Goal: Browse casually

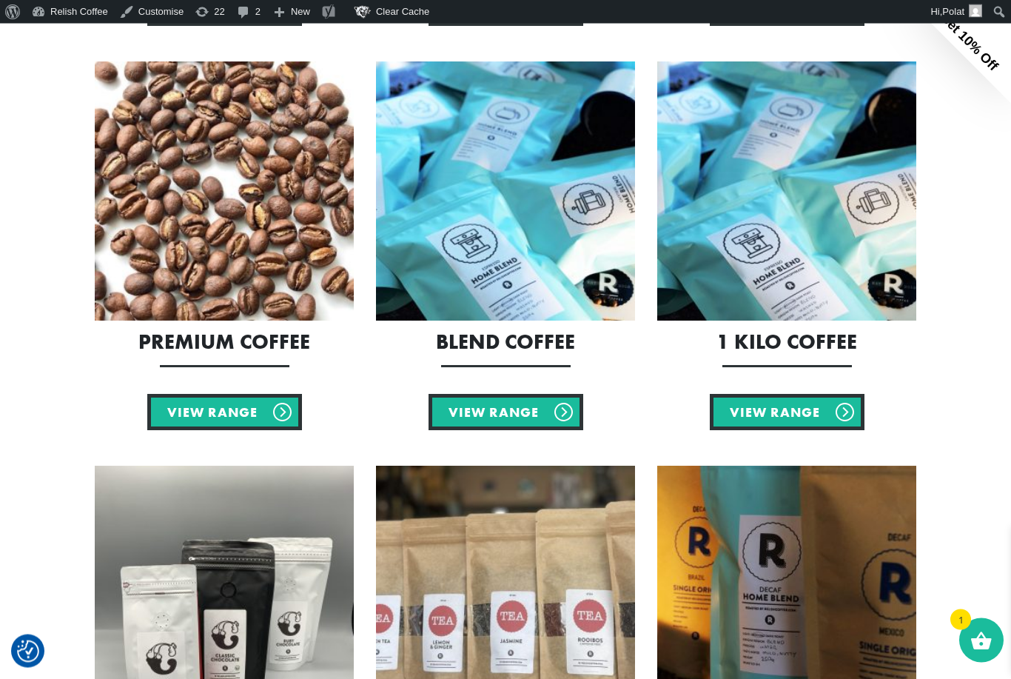
scroll to position [697, 0]
click at [702, 255] on img at bounding box center [787, 190] width 259 height 259
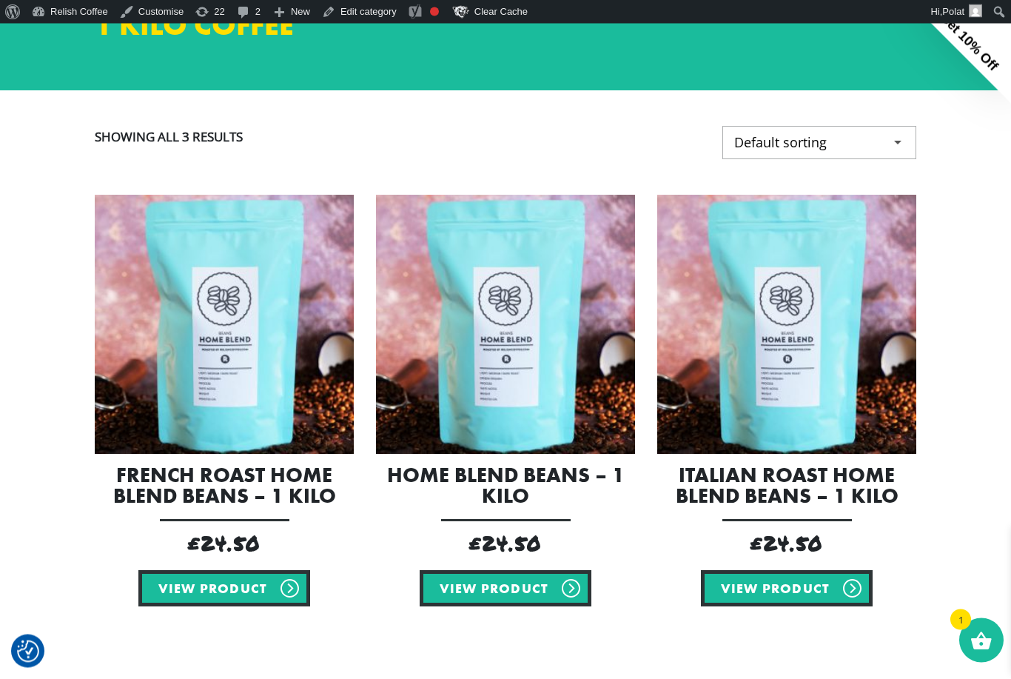
scroll to position [198, 0]
click at [793, 371] on img at bounding box center [787, 324] width 259 height 259
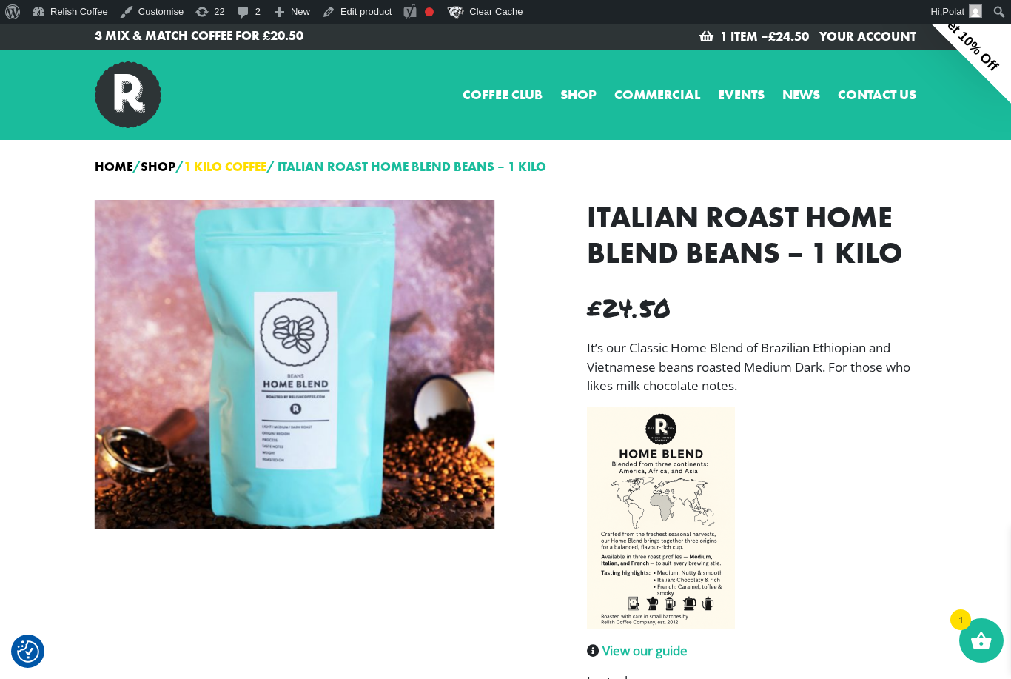
click at [220, 168] on link "1 Kilo Coffee" at bounding box center [225, 166] width 83 height 16
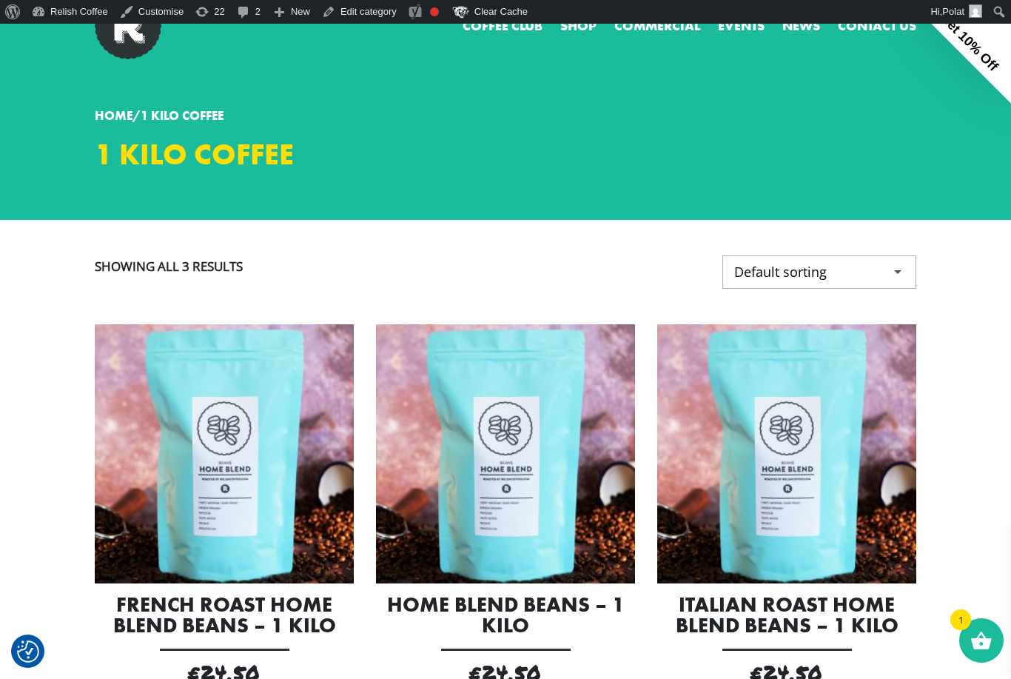
scroll to position [247, 0]
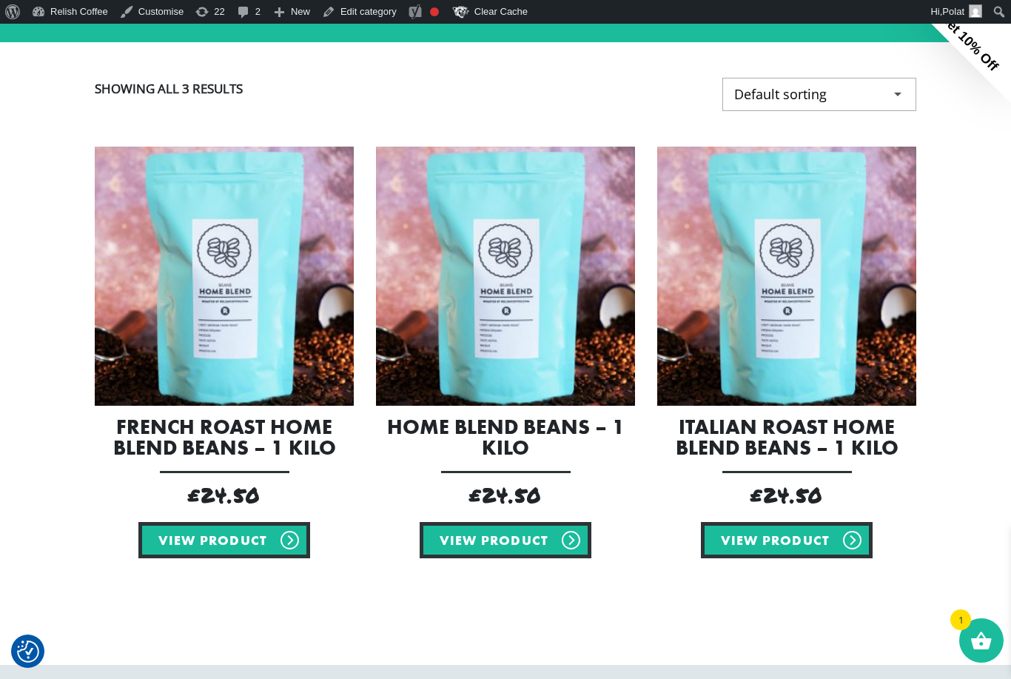
click at [483, 355] on img at bounding box center [505, 276] width 259 height 259
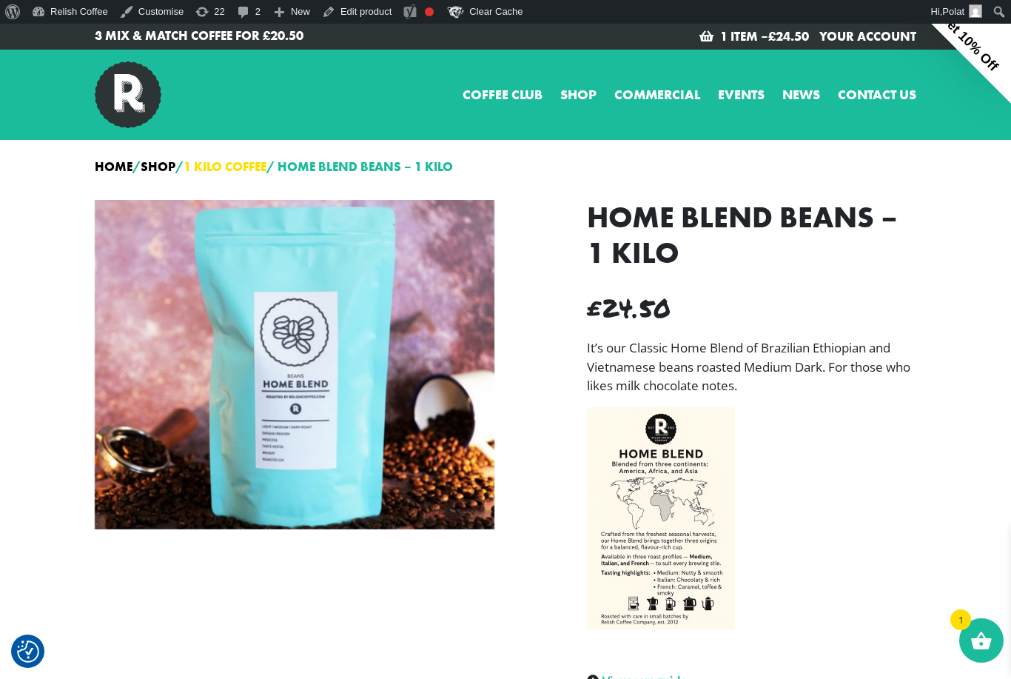
click at [229, 169] on link "1 Kilo Coffee" at bounding box center [225, 166] width 83 height 16
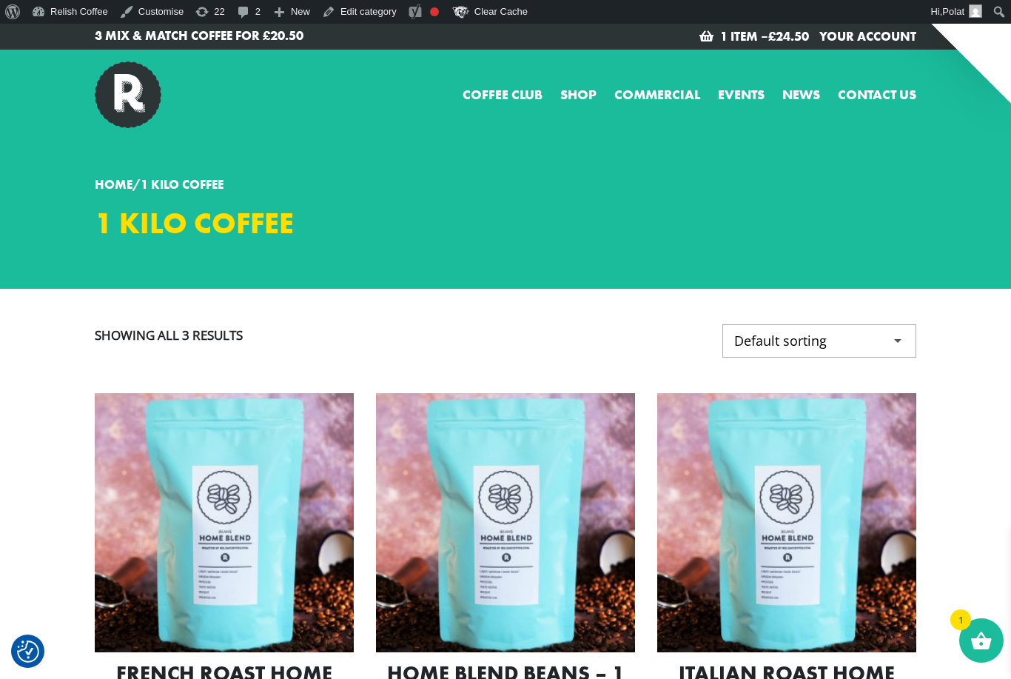
checkbox input "true"
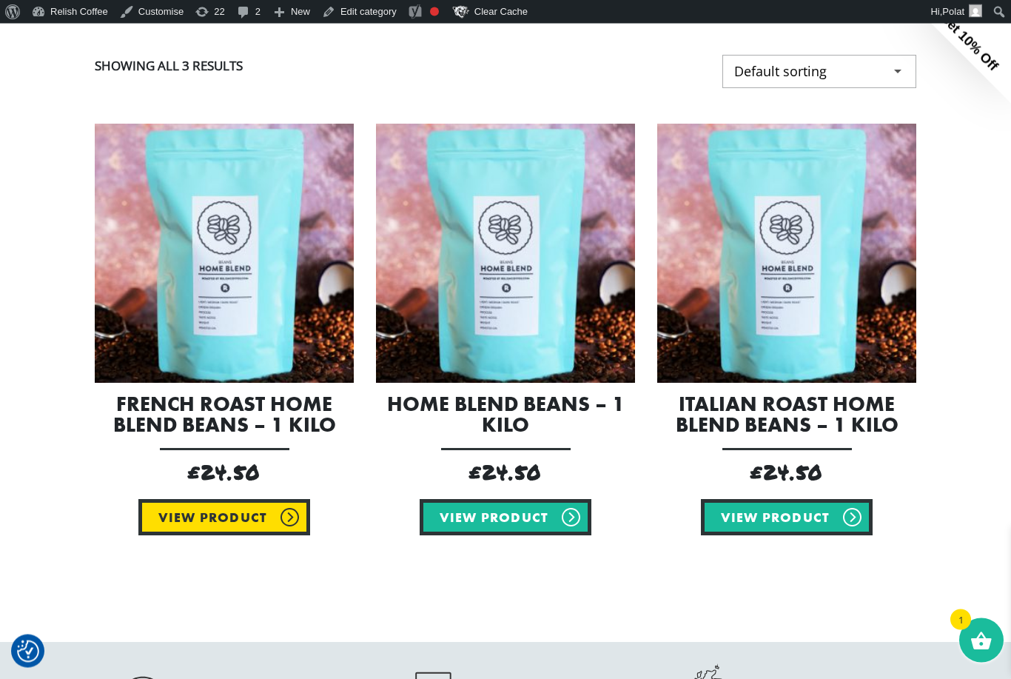
scroll to position [270, 0]
click at [229, 529] on link "View product" at bounding box center [224, 517] width 172 height 36
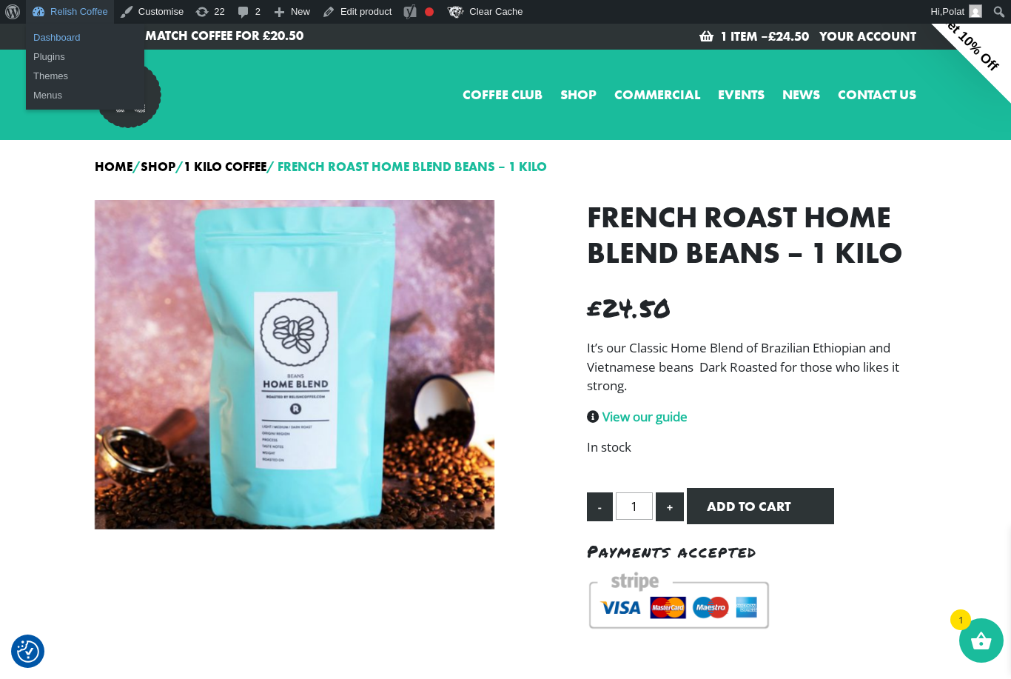
click at [53, 36] on link "Dashboard" at bounding box center [85, 37] width 118 height 19
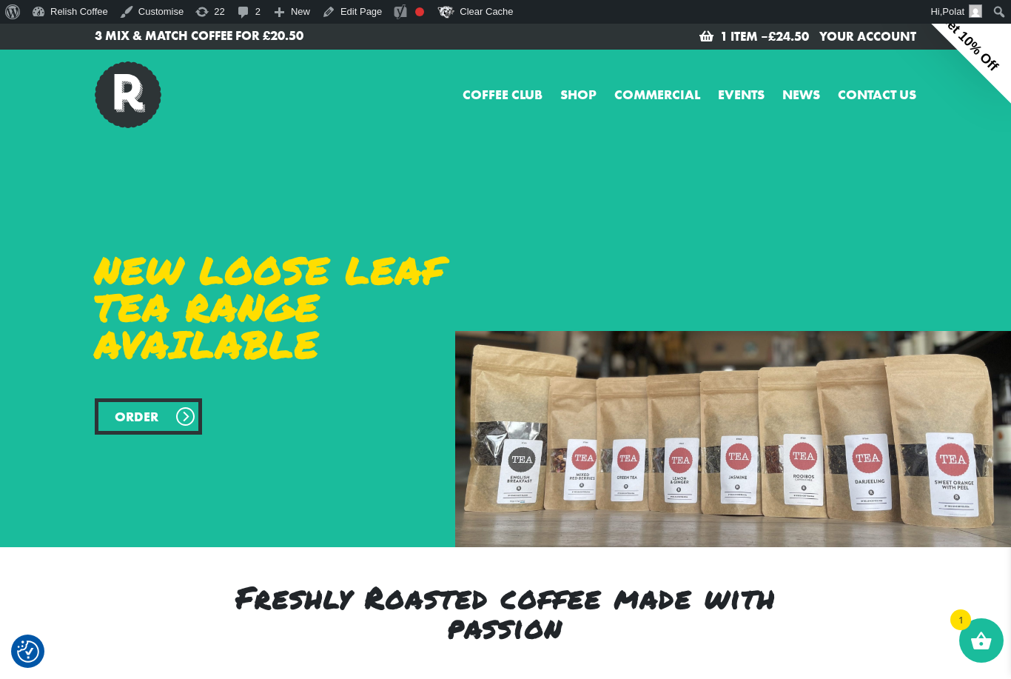
click at [182, 415] on link "Order" at bounding box center [148, 416] width 107 height 36
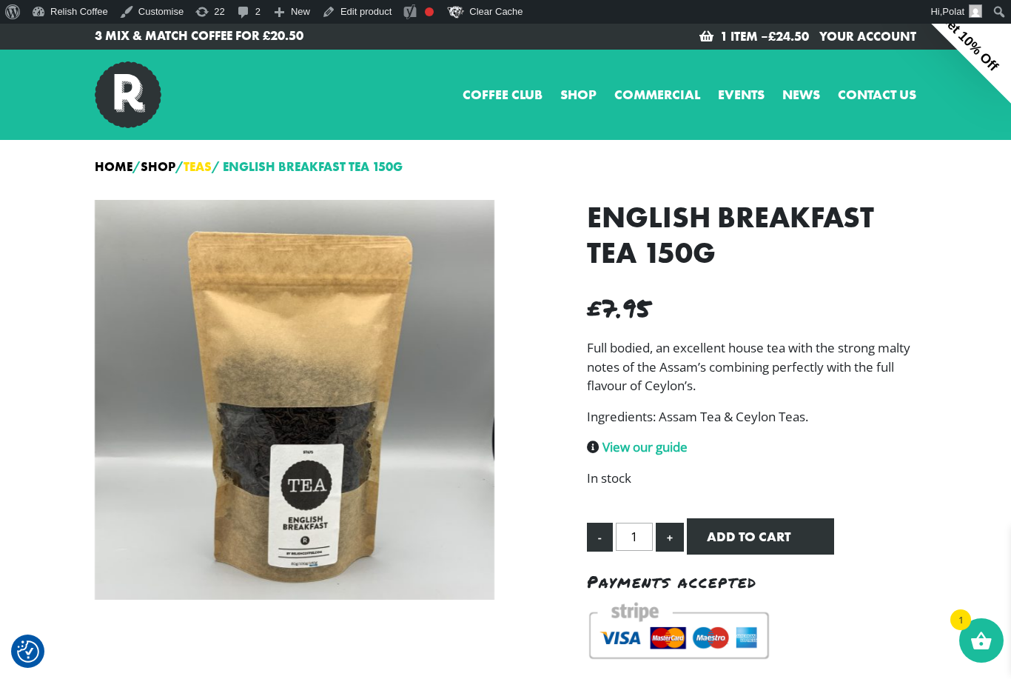
click at [208, 167] on link "Teas" at bounding box center [198, 166] width 28 height 16
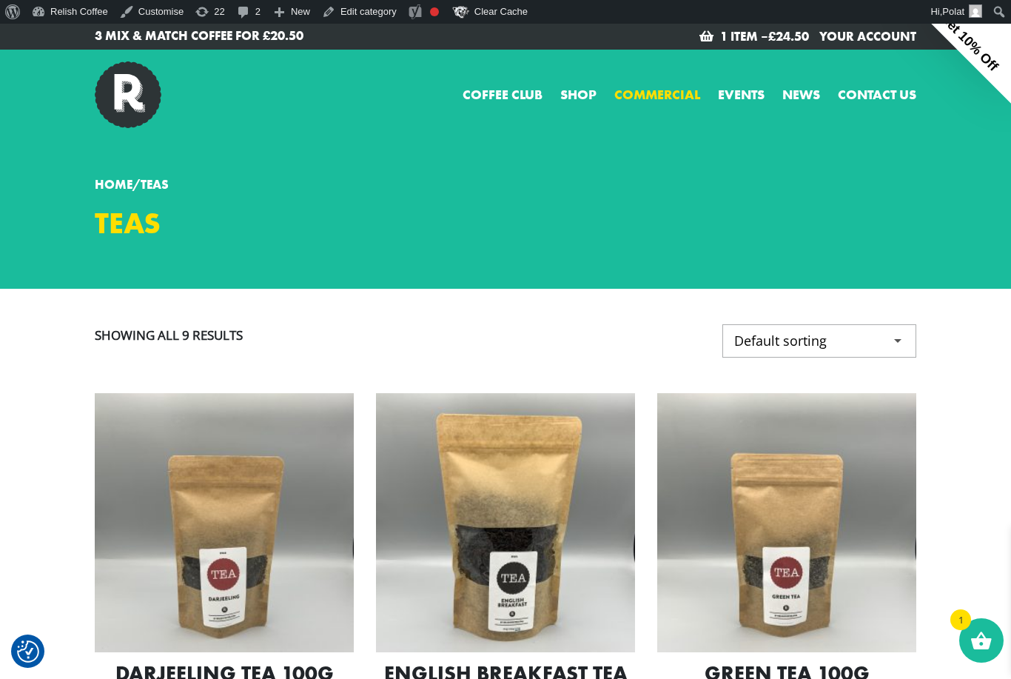
click at [645, 94] on link "Commercial" at bounding box center [658, 94] width 86 height 20
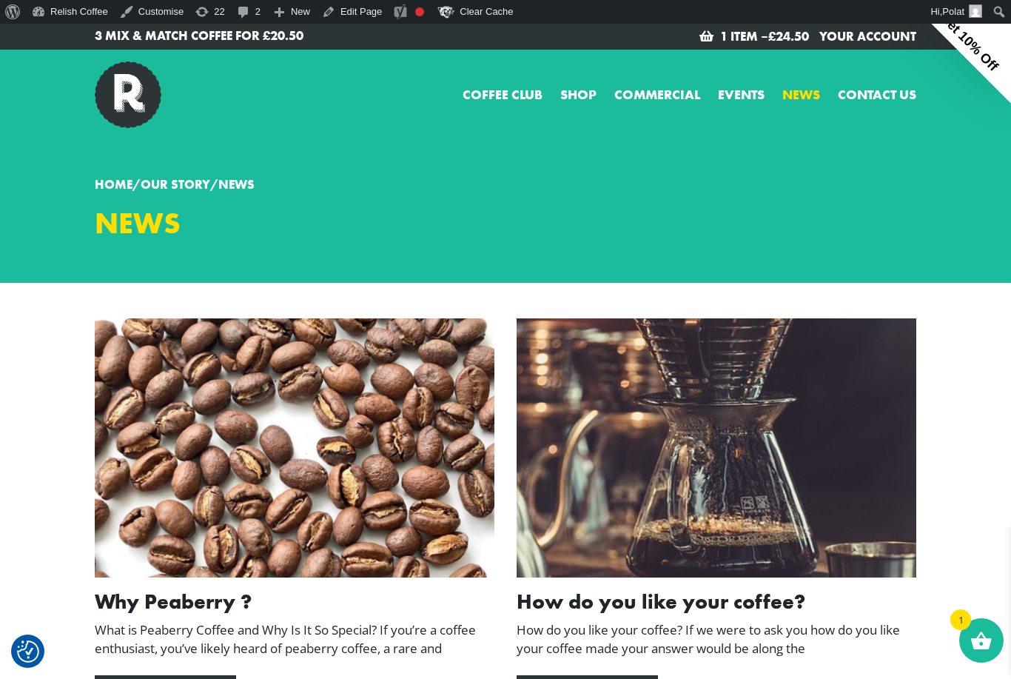
click at [286, 41] on p "3 Mix & Match Coffee for £20.50" at bounding box center [295, 36] width 400 height 19
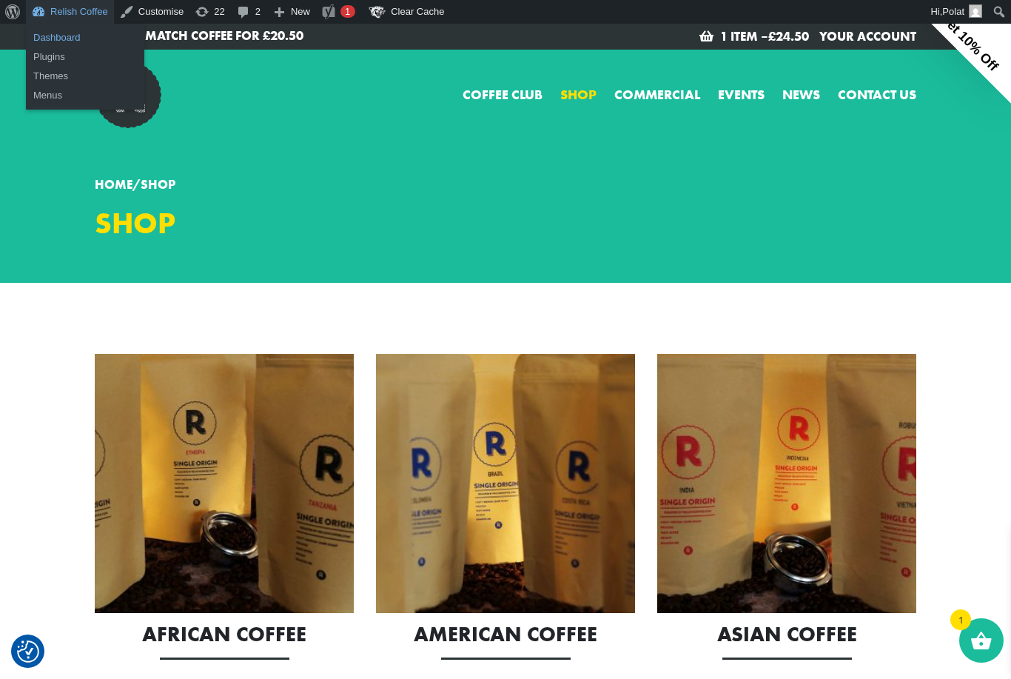
click at [64, 34] on link "Dashboard" at bounding box center [85, 37] width 118 height 19
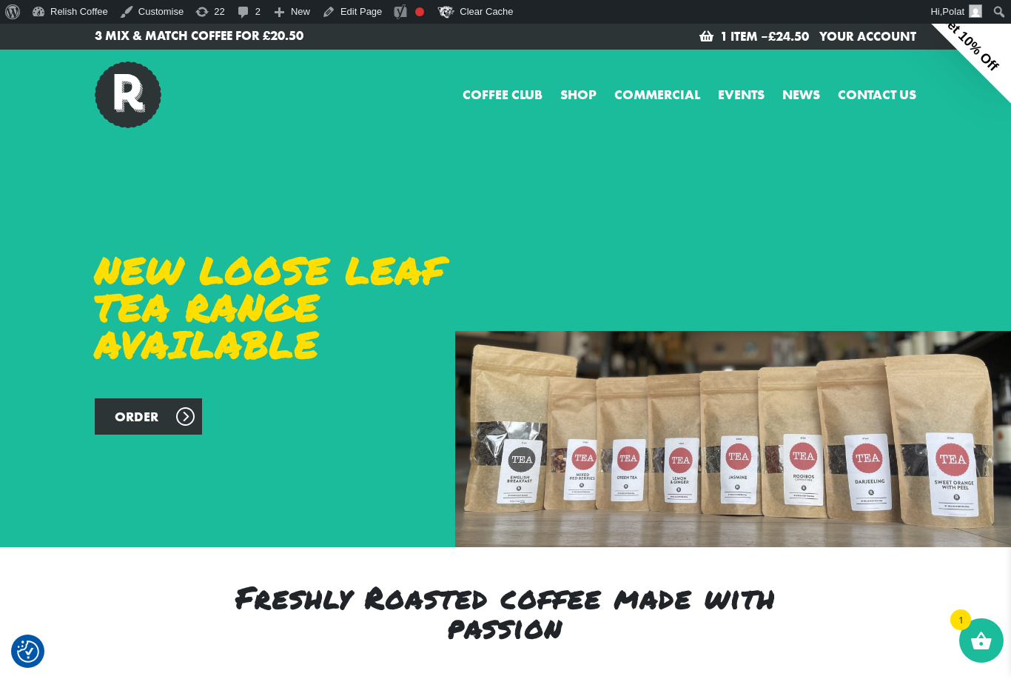
click at [284, 36] on p "3 Mix & Match Coffee for £20.50" at bounding box center [295, 36] width 400 height 19
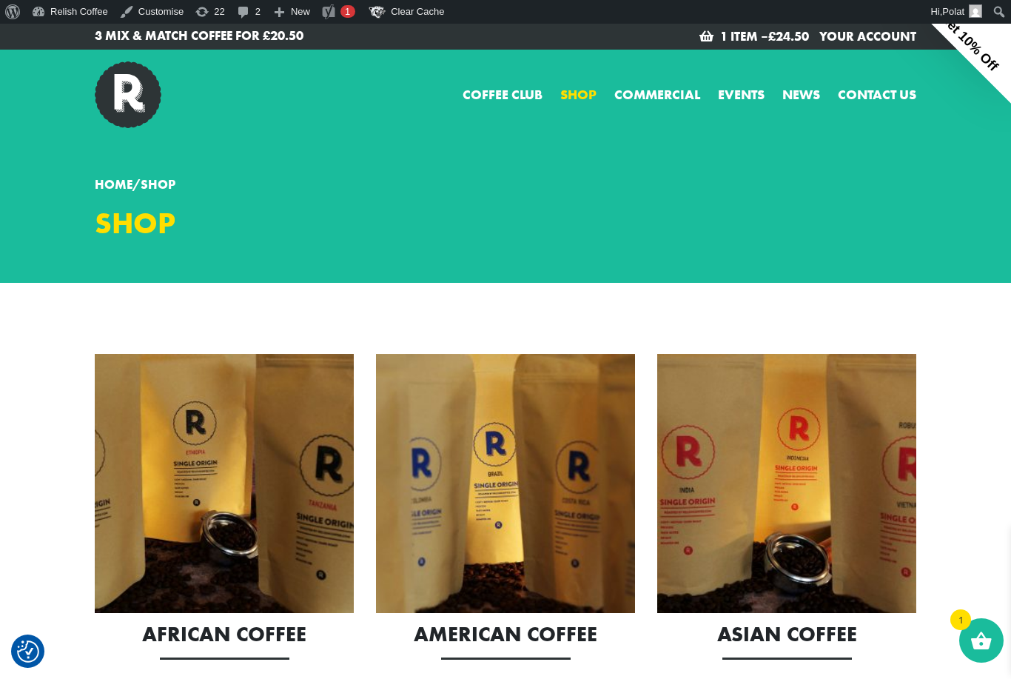
click at [273, 41] on p "3 Mix & Match Coffee for £20.50" at bounding box center [295, 36] width 400 height 19
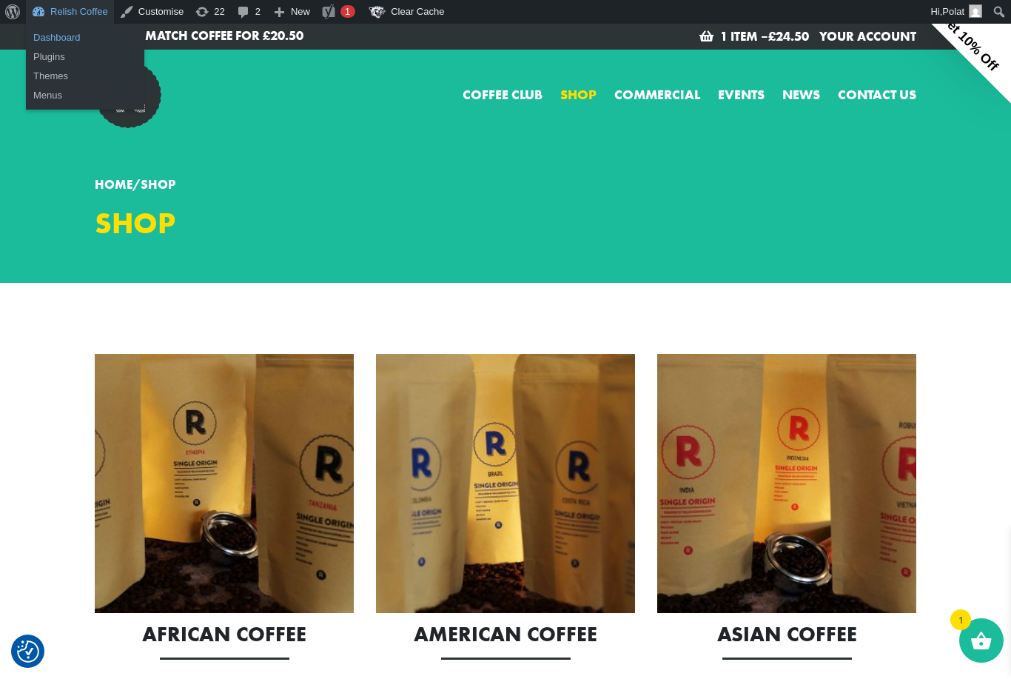
click at [53, 36] on link "Dashboard" at bounding box center [85, 37] width 118 height 19
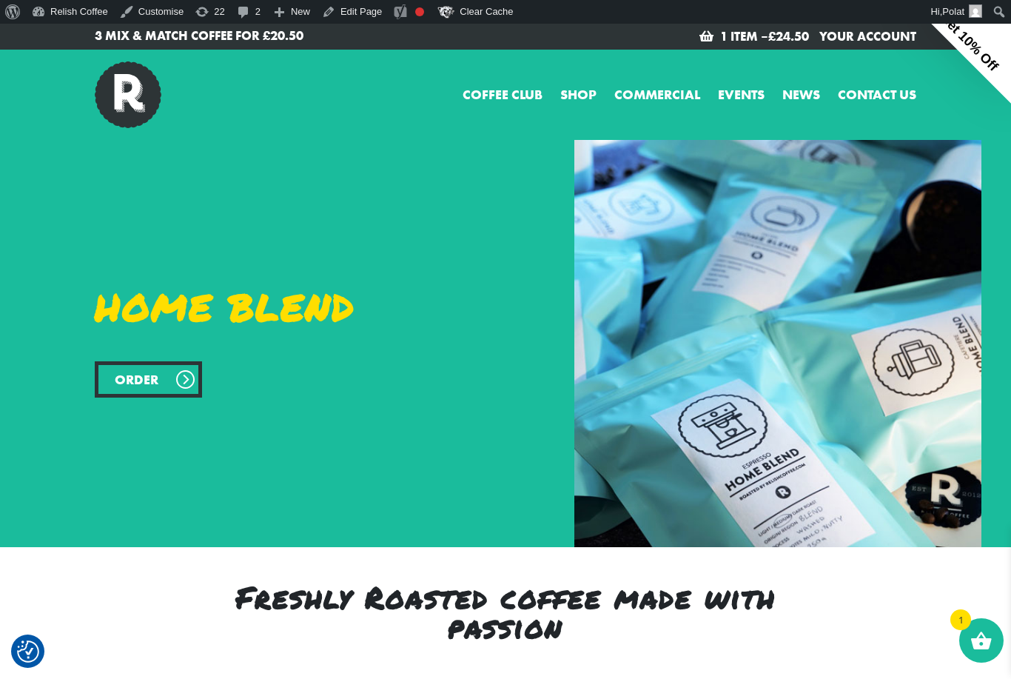
click at [194, 395] on link "Order" at bounding box center [148, 379] width 107 height 36
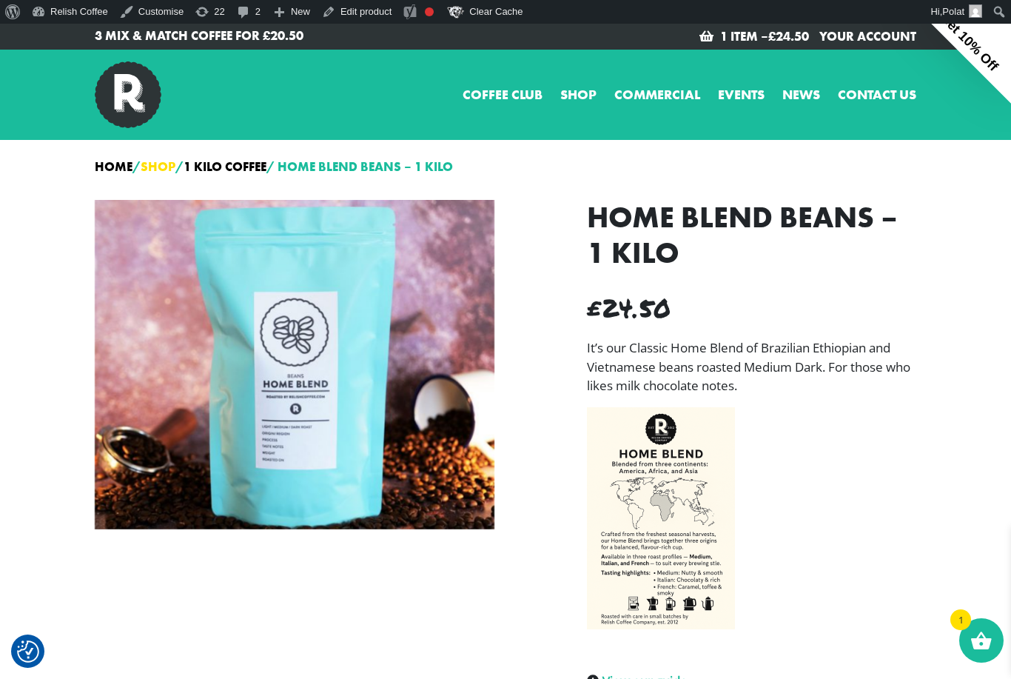
click at [175, 165] on link "Shop" at bounding box center [158, 166] width 35 height 16
